Goal: Find specific page/section: Locate a particular part of the current website

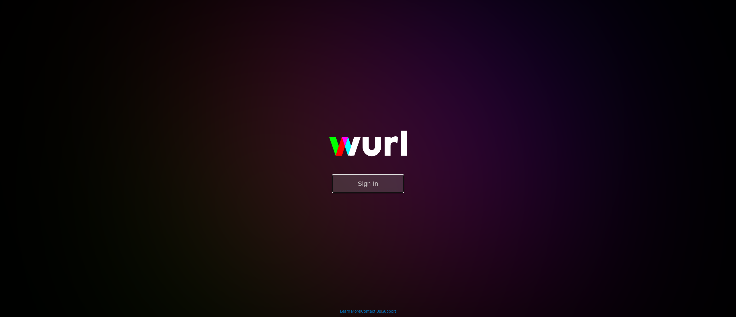
click at [379, 190] on button "Sign In" at bounding box center [368, 183] width 72 height 19
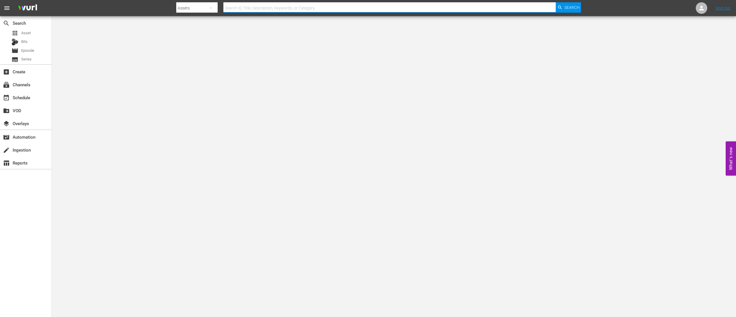
click at [237, 8] on input "text" at bounding box center [389, 8] width 332 height 14
type input "pprmo-17"
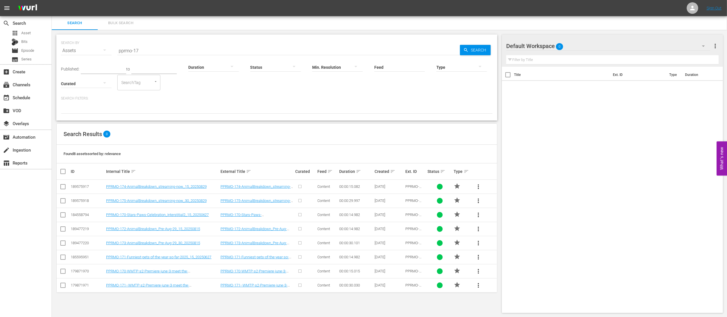
click at [159, 51] on input "pprmo-17" at bounding box center [288, 51] width 343 height 14
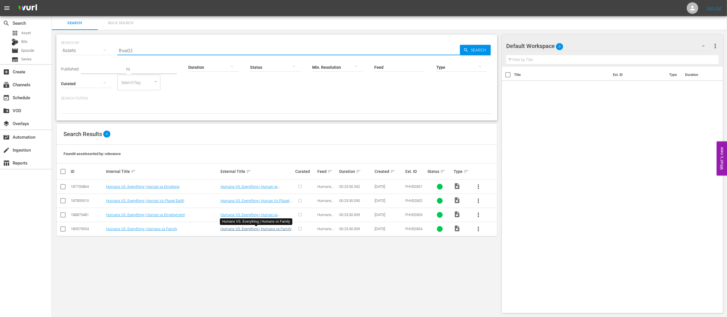
type input "fhve03"
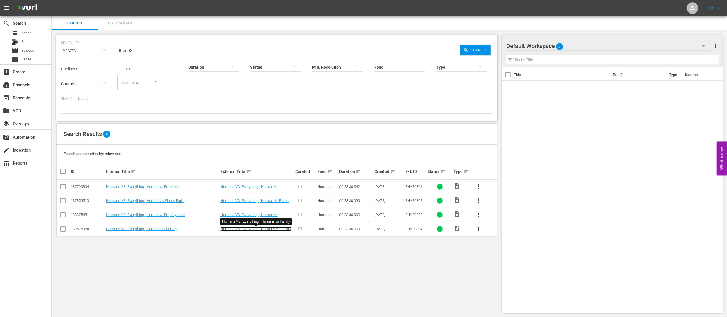
click at [244, 158] on link "Humans VS. Everything | Humans vs Family" at bounding box center [256, 229] width 71 height 4
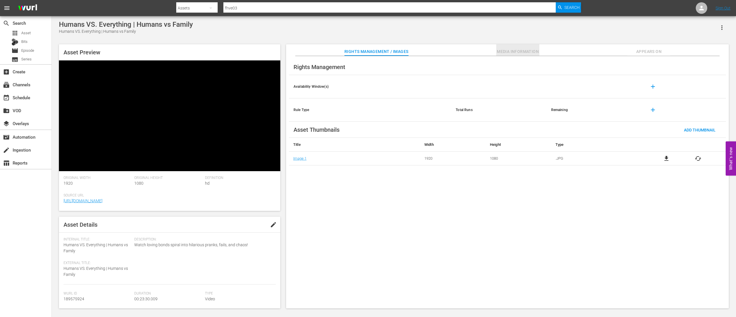
click at [368, 48] on button "Media Information" at bounding box center [517, 50] width 43 height 12
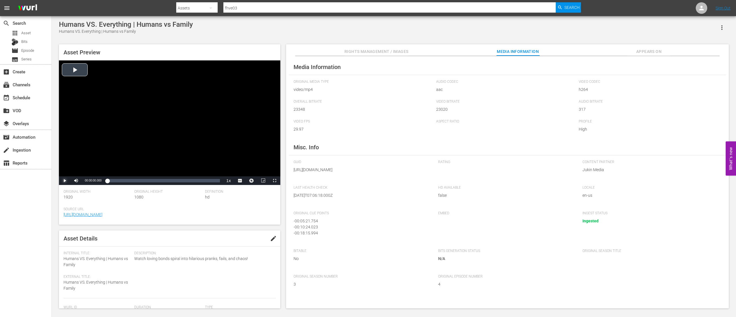
click at [65, 158] on span "Video Player" at bounding box center [65, 181] width 0 height 0
click at [123, 158] on div "Loaded : 1.27% 00:02:35.843 00:00:01.963" at bounding box center [163, 181] width 113 height 6
click at [198, 158] on div "00:19:00.236" at bounding box center [198, 181] width 0 height 6
click at [215, 158] on div "00:22:28.860" at bounding box center [215, 181] width 0 height 6
